Goal: Download file/media

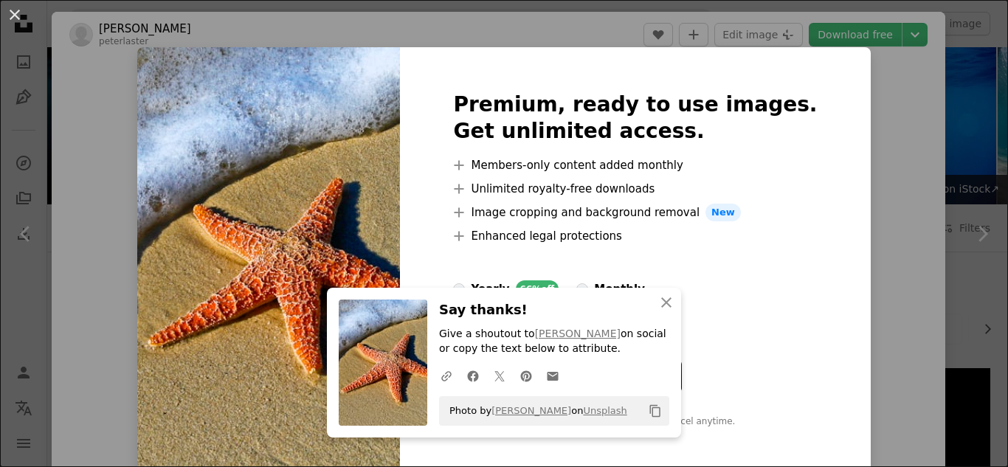
scroll to position [2287, 0]
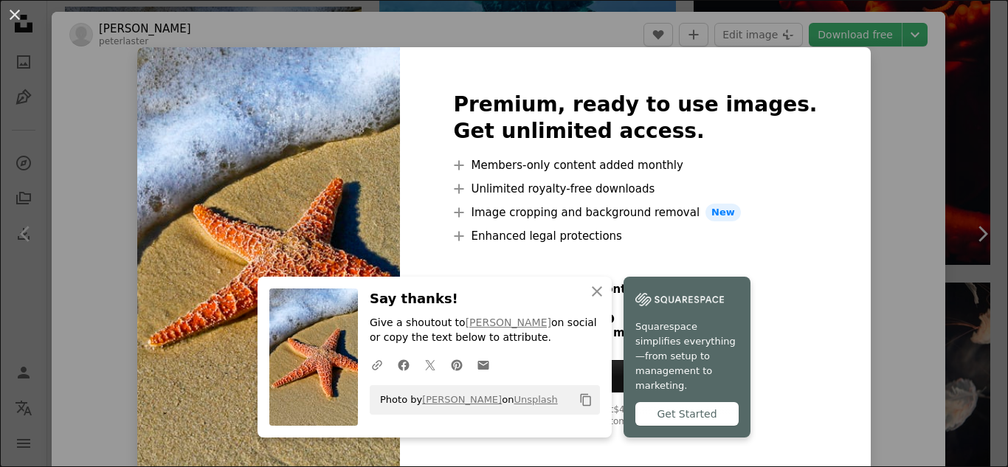
click at [787, 275] on div "Premium, ready to use images. Get unlimited access. A plus sign Members-only co…" at bounding box center [635, 259] width 470 height 425
click at [588, 299] on icon "An X shape" at bounding box center [597, 292] width 18 height 18
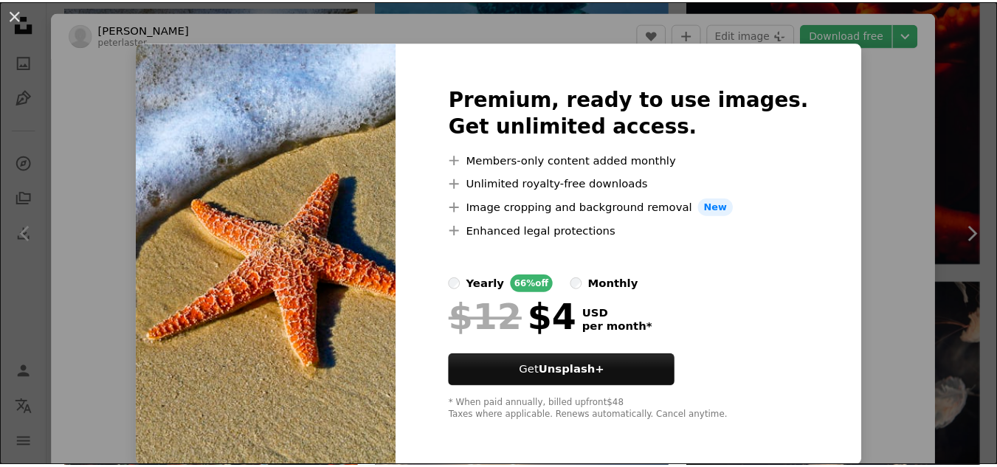
scroll to position [7, 0]
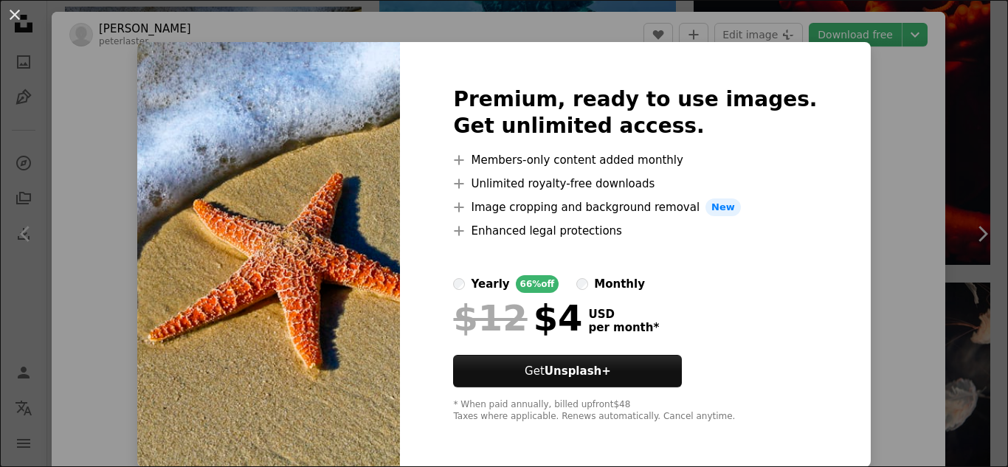
click at [915, 84] on div "An X shape Premium, ready to use images. Get unlimited access. A plus sign Memb…" at bounding box center [504, 233] width 1008 height 467
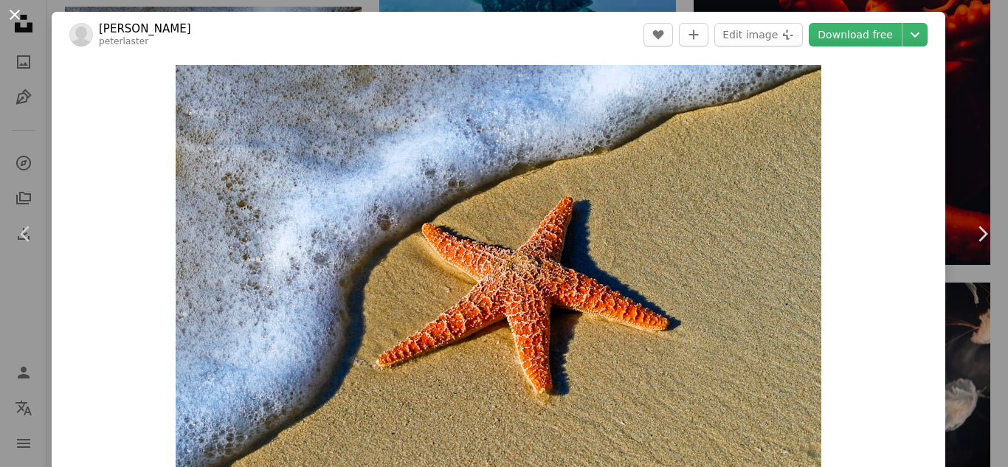
click at [16, 20] on button "An X shape" at bounding box center [15, 15] width 18 height 18
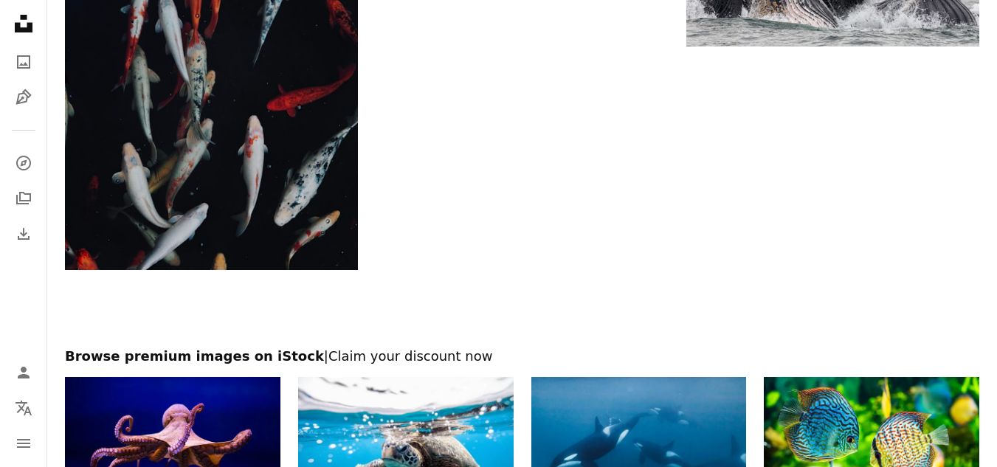
scroll to position [4868, 0]
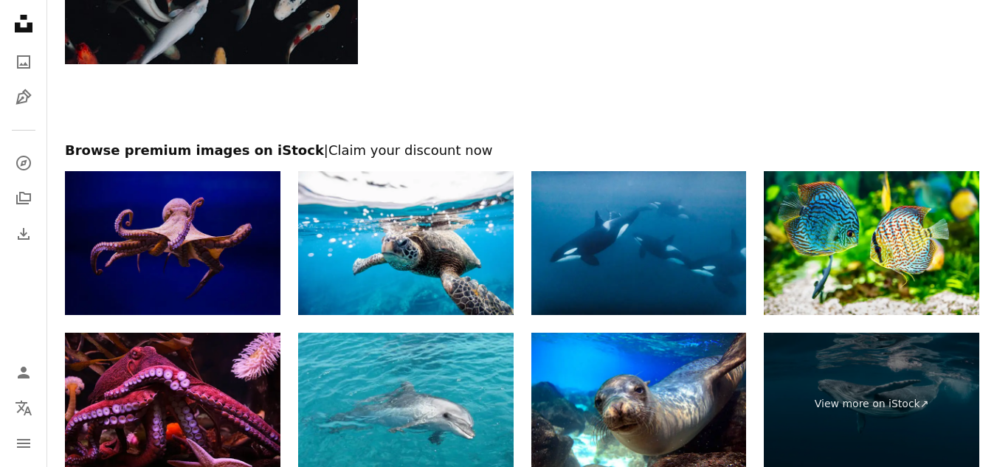
click at [208, 234] on img at bounding box center [172, 243] width 215 height 144
